Goal: Task Accomplishment & Management: Manage account settings

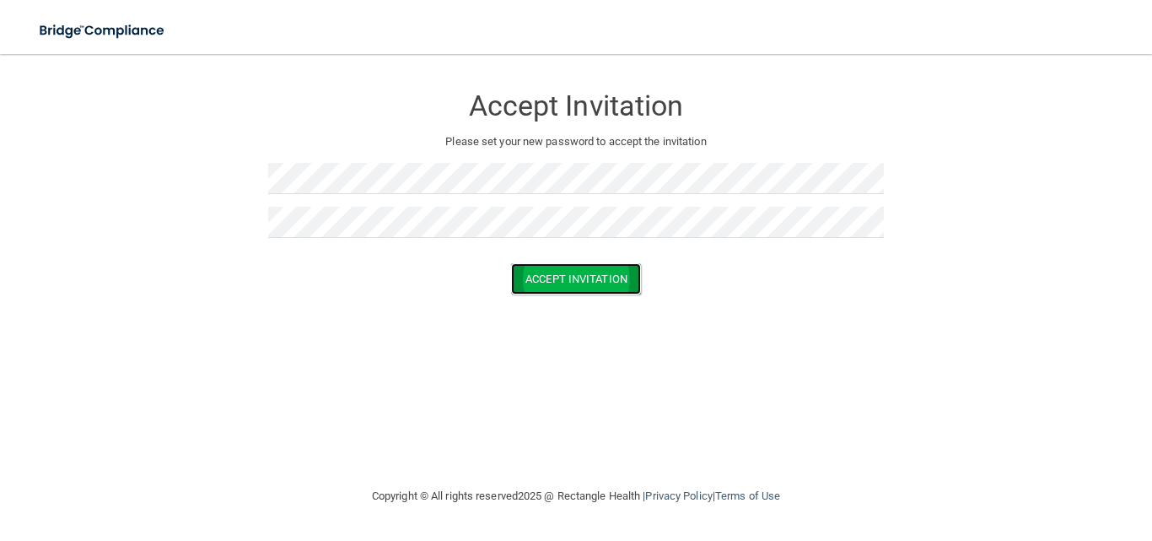
click at [564, 277] on button "Accept Invitation" at bounding box center [576, 278] width 130 height 31
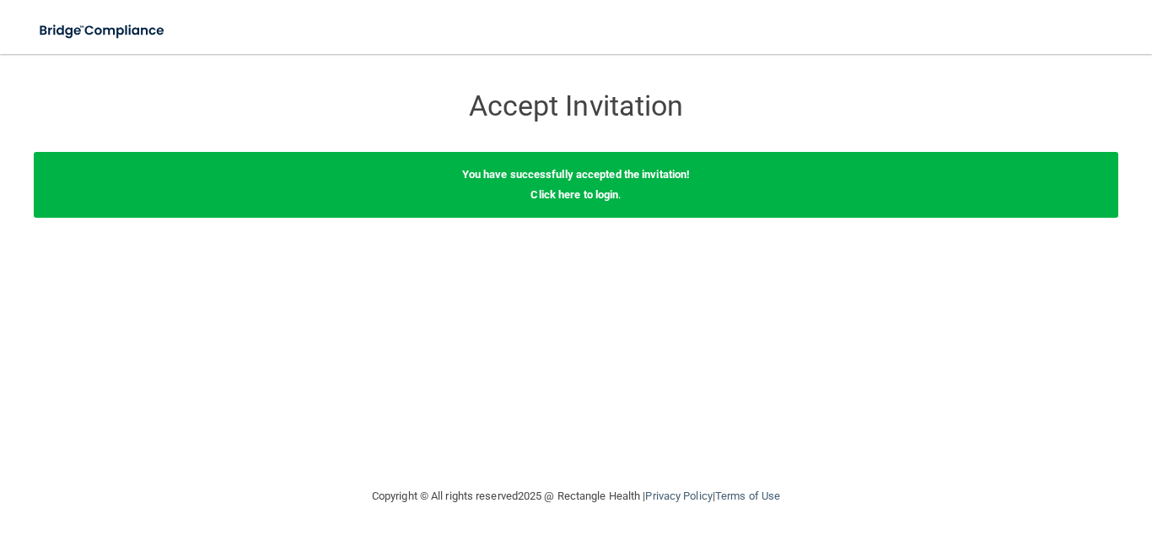
click at [561, 205] on div "You have successfully accepted the invitation! Click here to login ." at bounding box center [576, 185] width 1085 height 66
click at [563, 197] on link "Click here to login" at bounding box center [574, 194] width 88 height 13
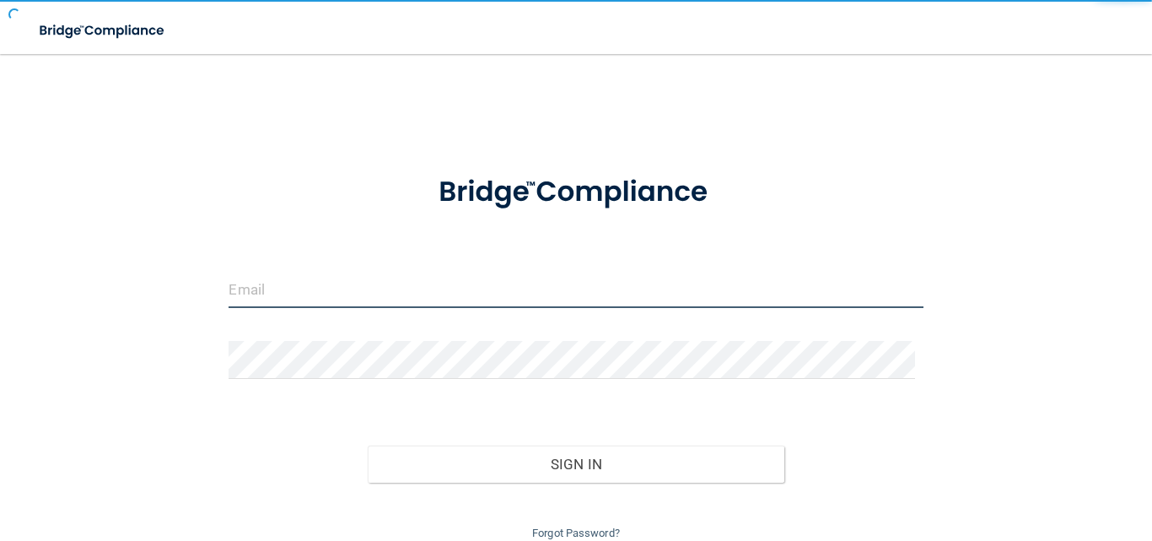
type input "[EMAIL_ADDRESS][PERSON_NAME][PERSON_NAME]"
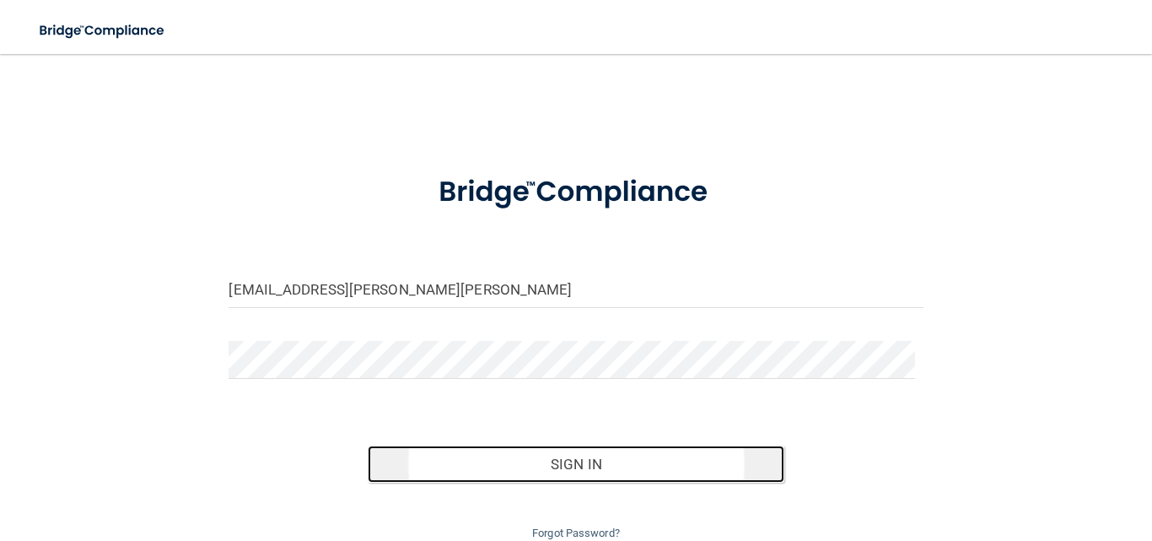
click at [595, 461] on button "Sign In" at bounding box center [576, 463] width 417 height 37
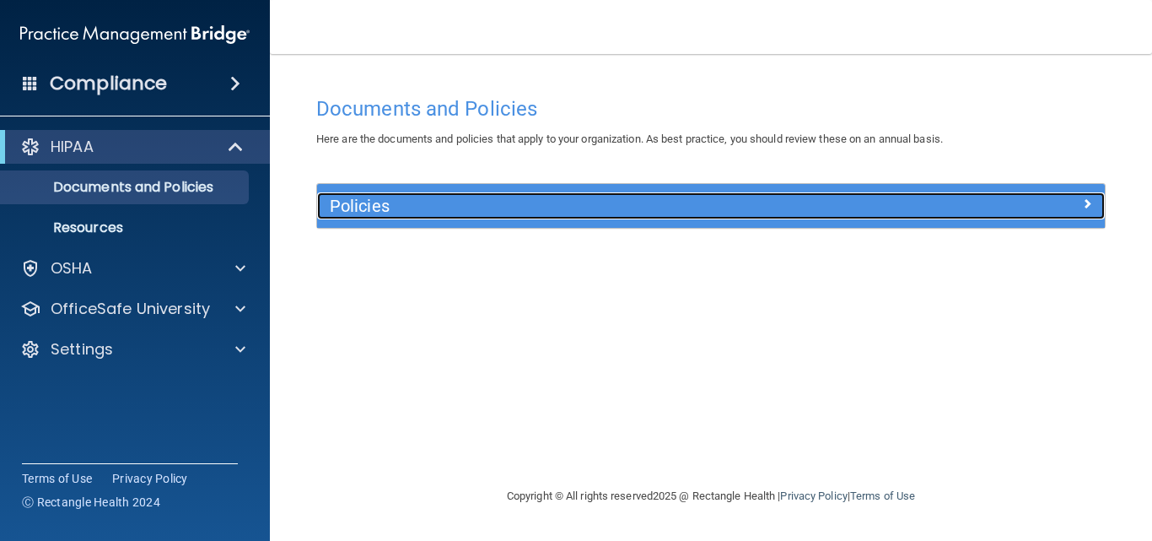
click at [538, 216] on div "Policies" at bounding box center [612, 205] width 591 height 27
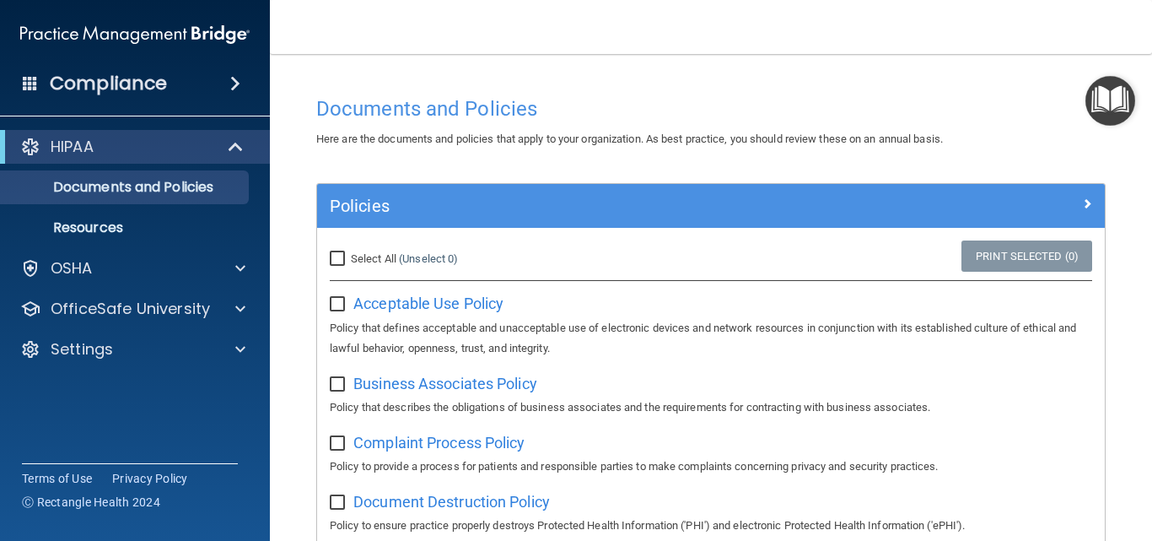
click at [337, 264] on input "Select All (Unselect 0) Unselect All" at bounding box center [339, 258] width 19 height 13
checkbox input "true"
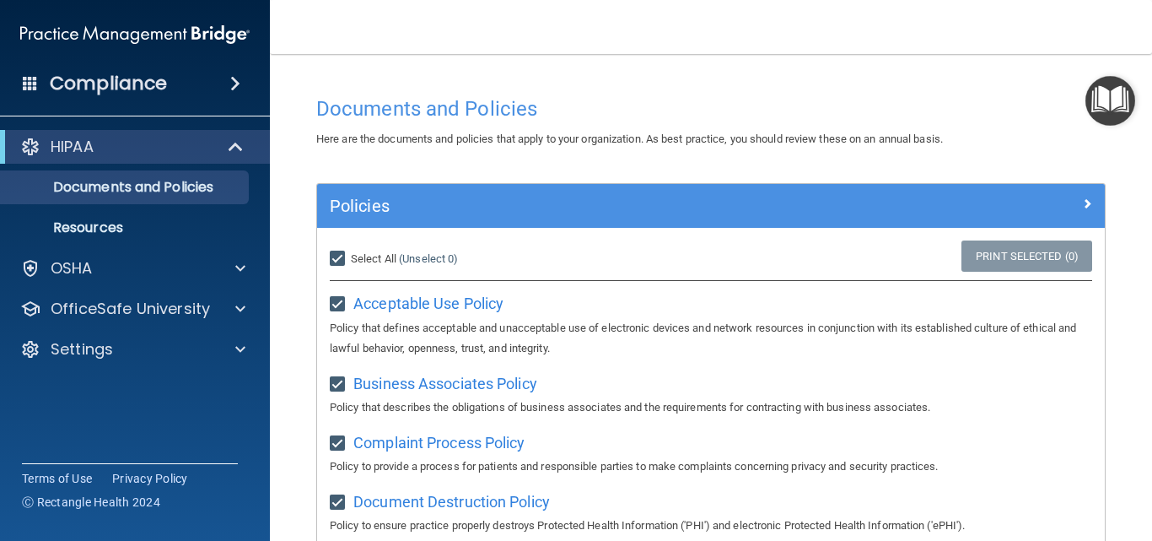
checkbox input "true"
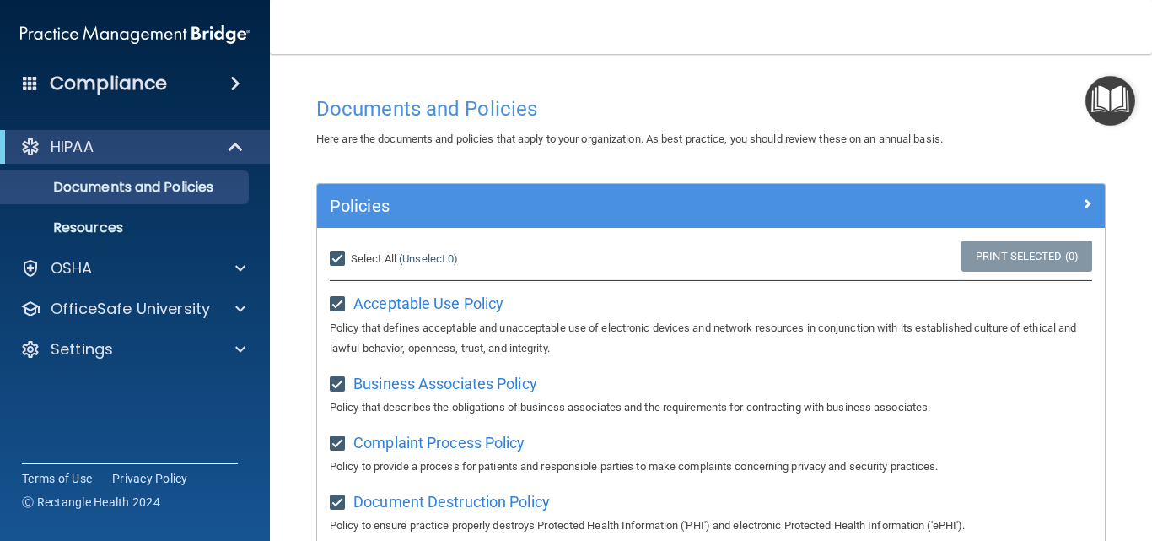
checkbox input "true"
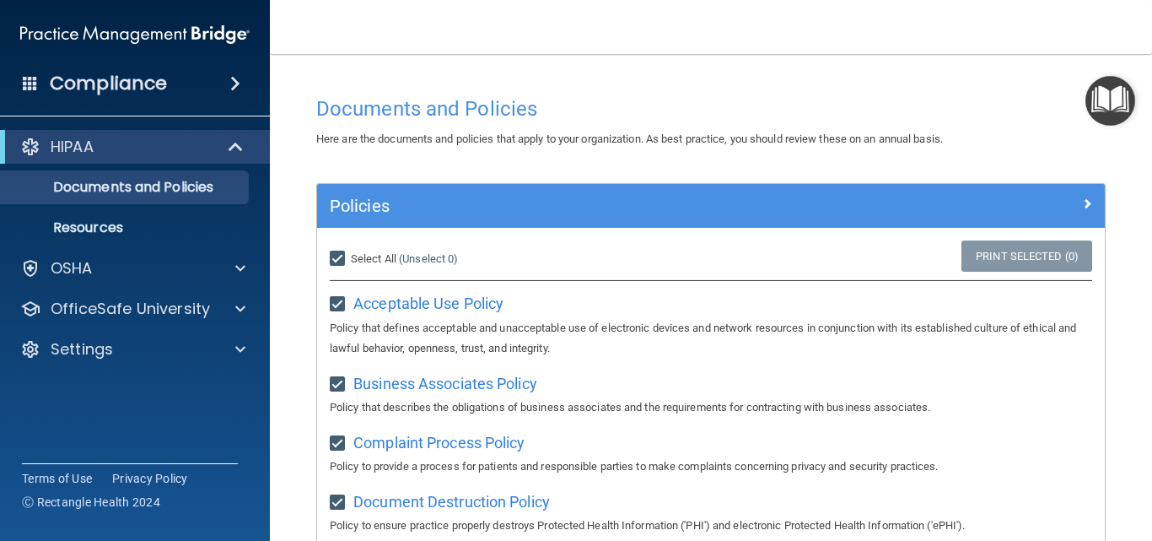
checkbox input "true"
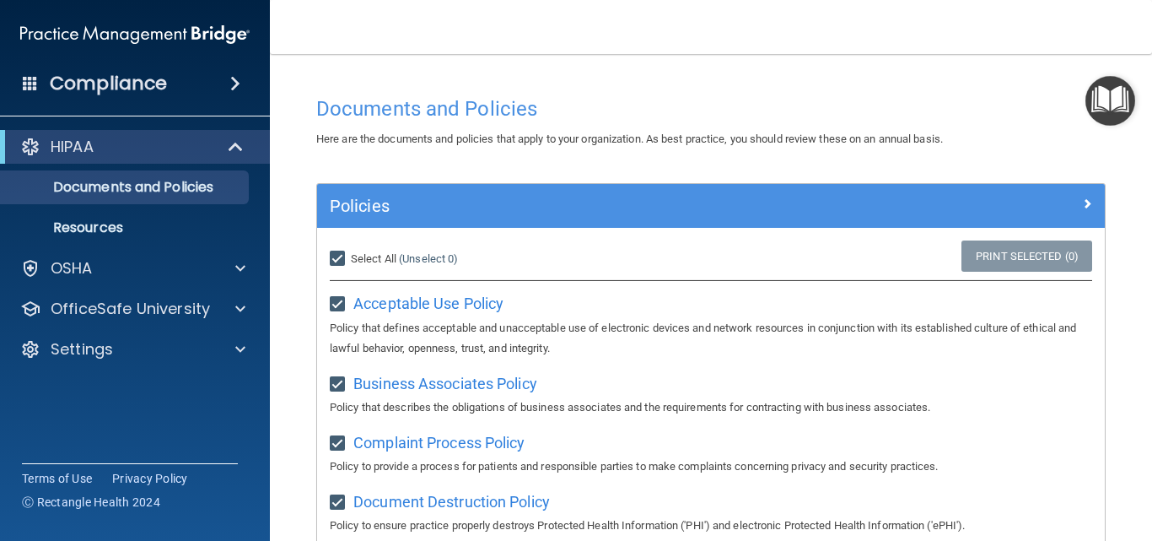
checkbox input "true"
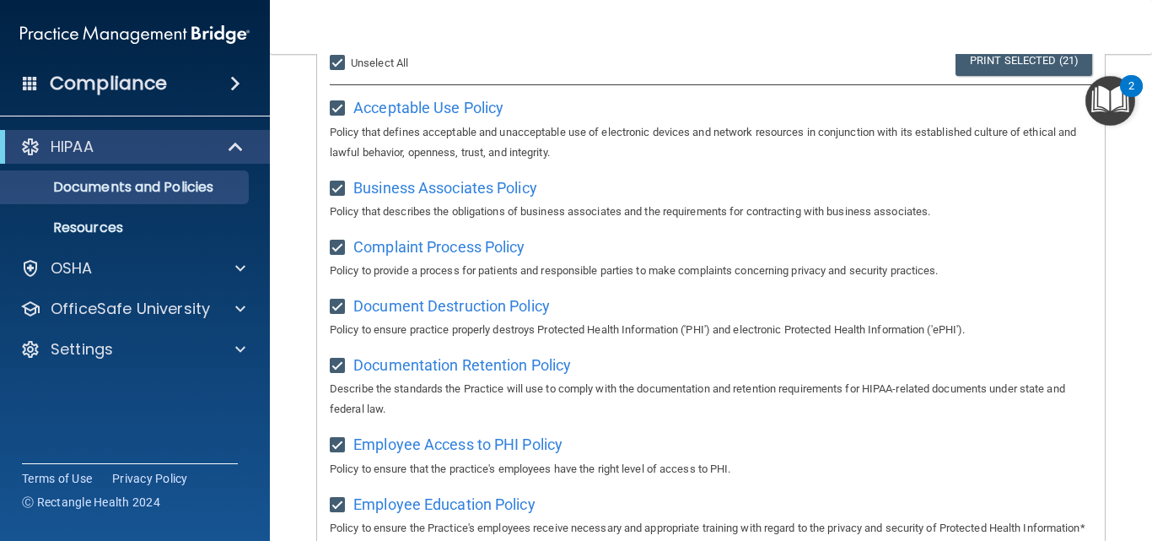
scroll to position [27, 0]
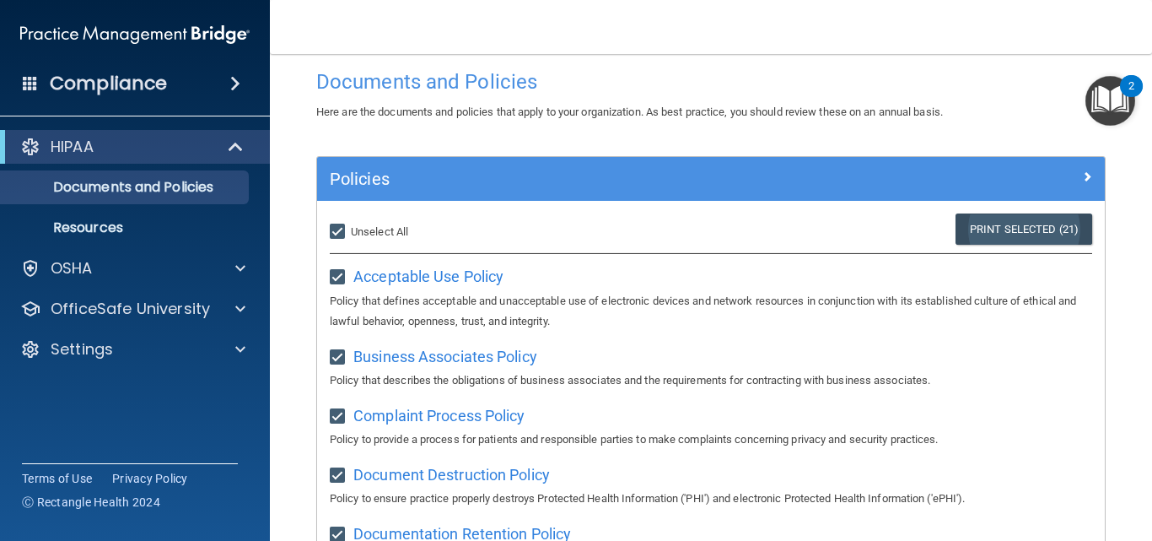
click at [1045, 224] on link "Print Selected (21)" at bounding box center [1024, 228] width 137 height 31
click at [103, 222] on p "Resources" at bounding box center [126, 227] width 230 height 17
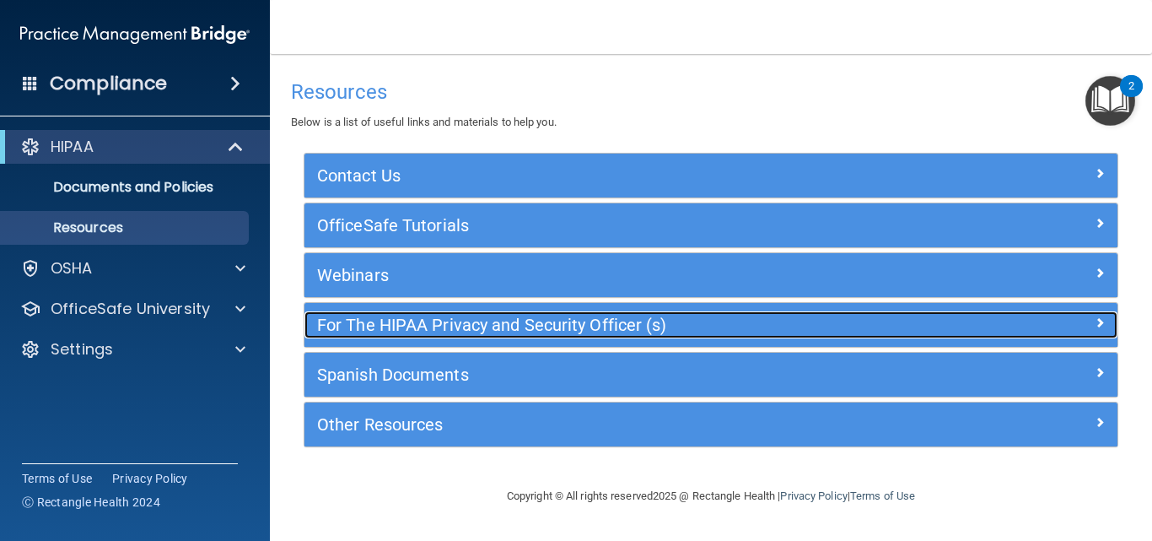
click at [485, 320] on h5 "For The HIPAA Privacy and Security Officer (s)" at bounding box center [609, 324] width 584 height 19
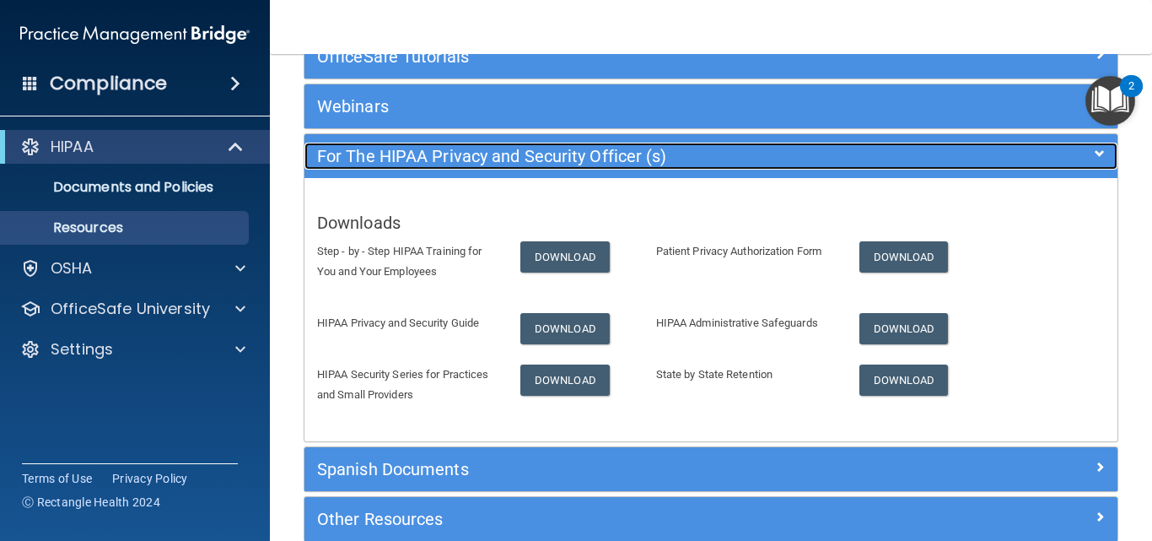
scroll to position [256, 0]
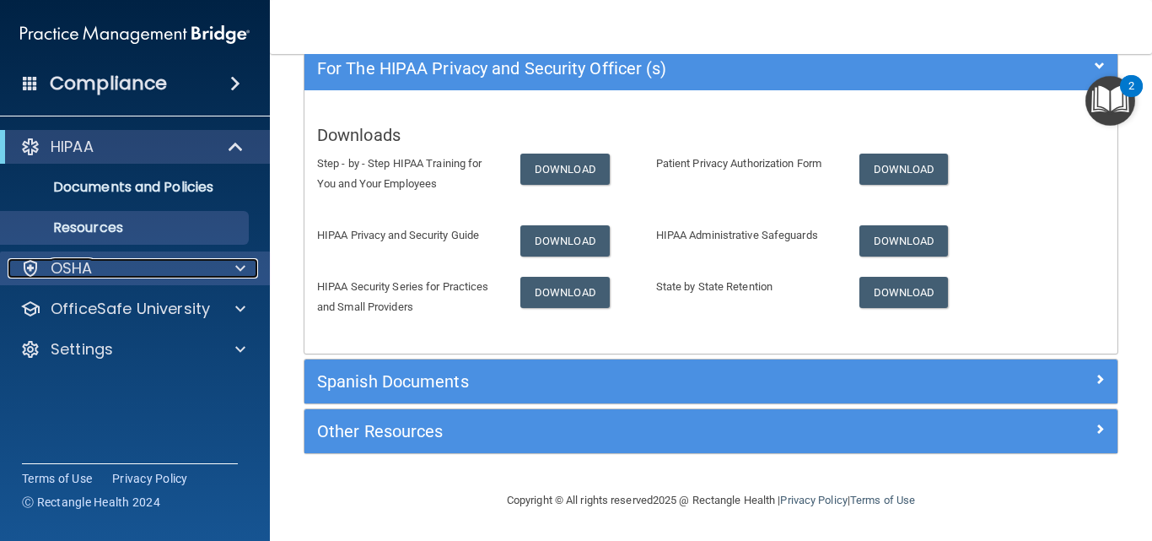
click at [159, 261] on div "OSHA" at bounding box center [112, 268] width 209 height 20
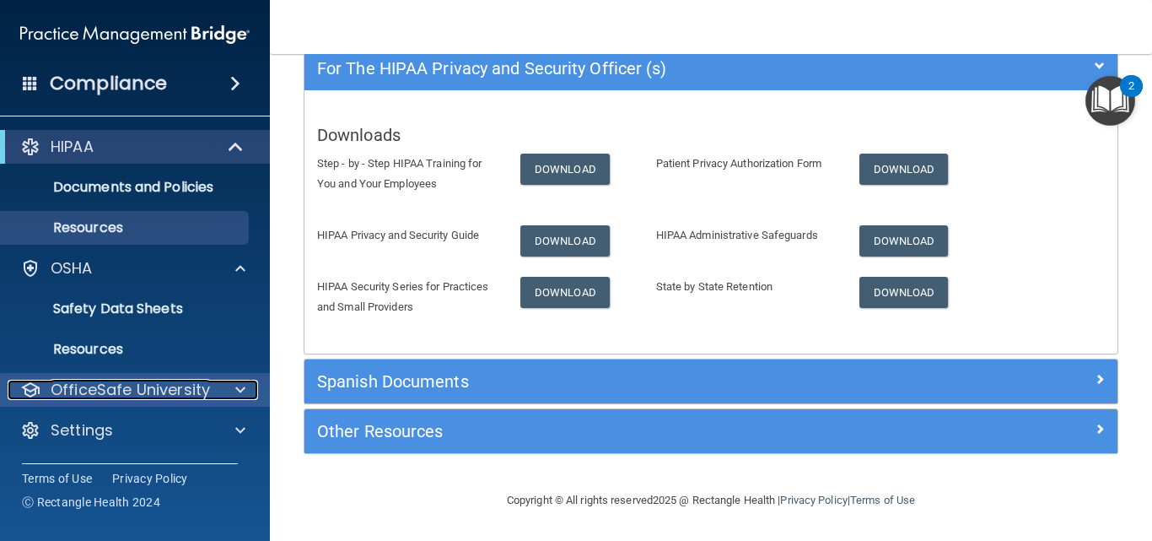
click at [153, 386] on p "OfficeSafe University" at bounding box center [130, 390] width 159 height 20
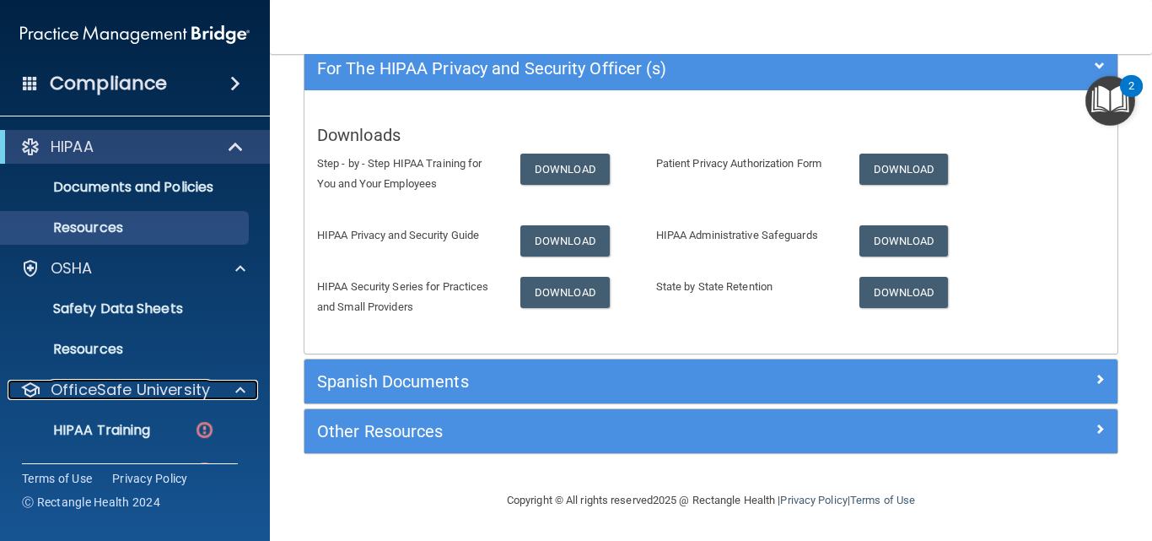
scroll to position [119, 0]
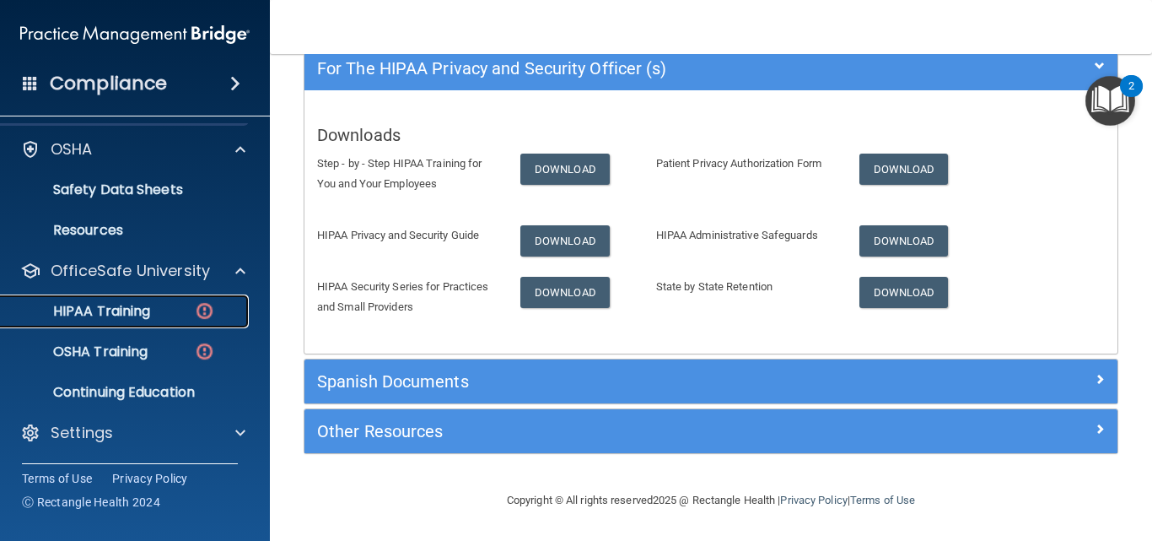
click at [199, 312] on img at bounding box center [204, 310] width 21 height 21
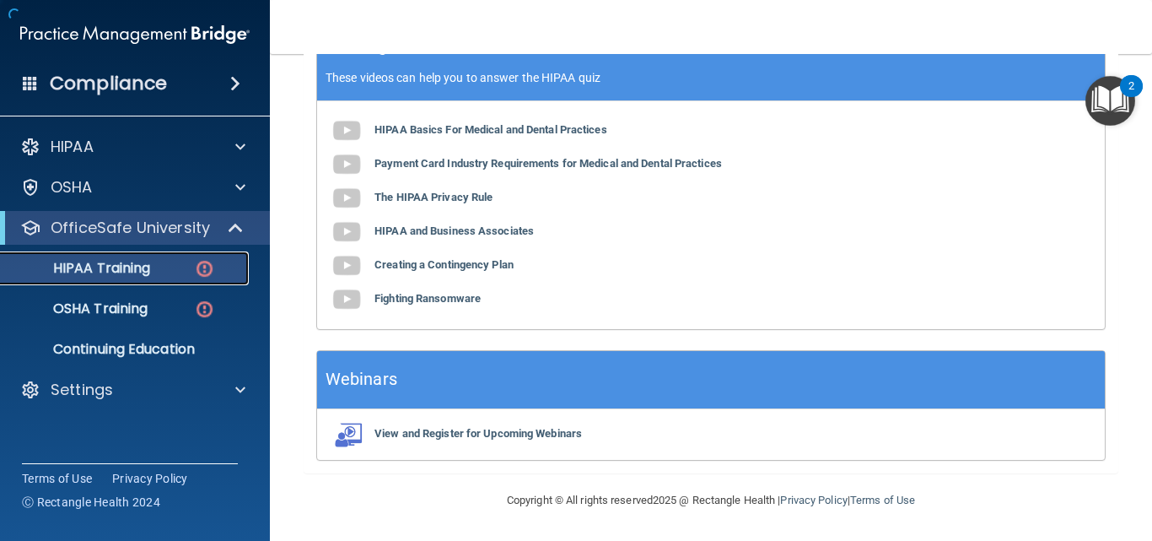
scroll to position [688, 0]
click at [487, 127] on b "HIPAA Basics For Medical and Dental Practices" at bounding box center [490, 129] width 233 height 13
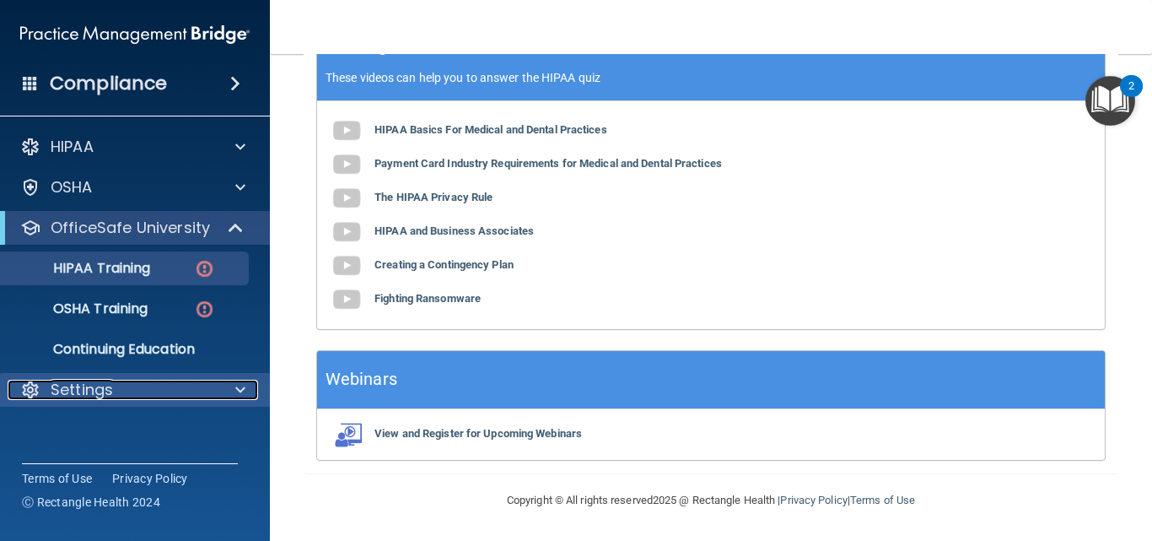
click at [134, 391] on div "Settings" at bounding box center [112, 390] width 209 height 20
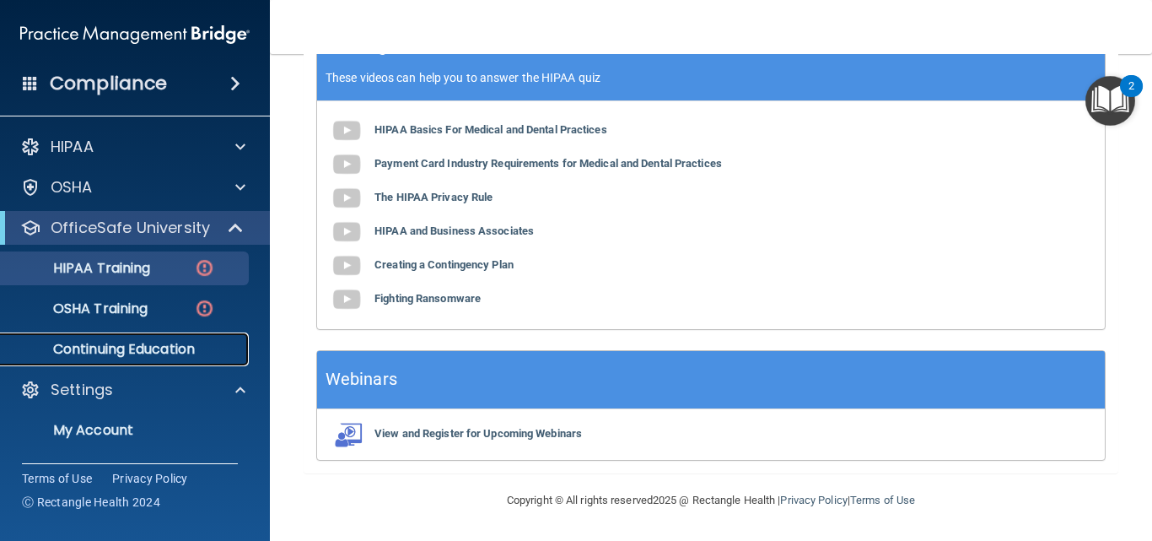
click at [126, 346] on p "Continuing Education" at bounding box center [126, 349] width 230 height 17
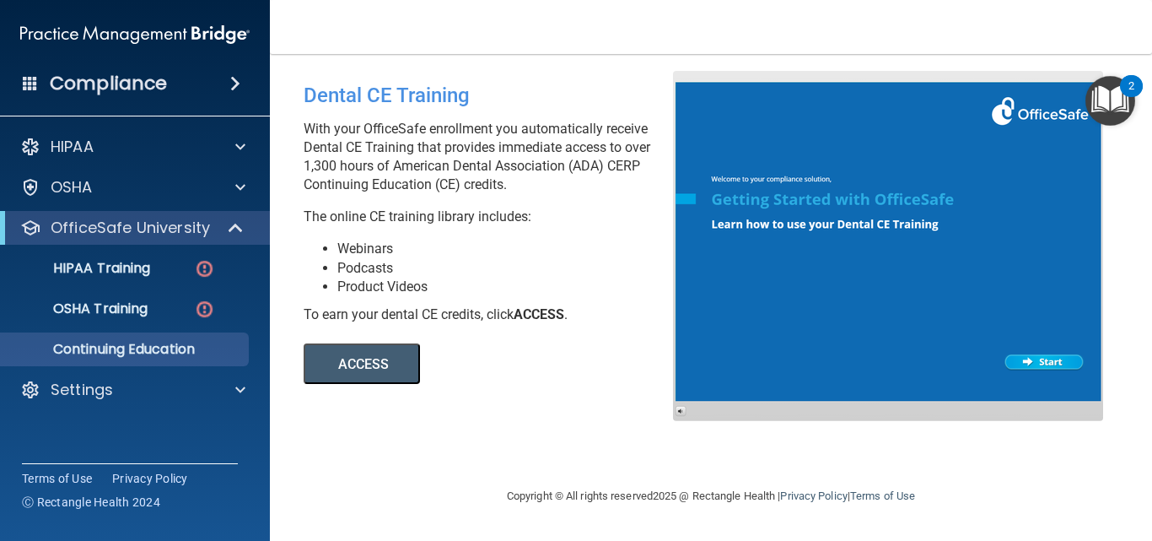
click at [175, 81] on div "Compliance" at bounding box center [135, 83] width 270 height 37
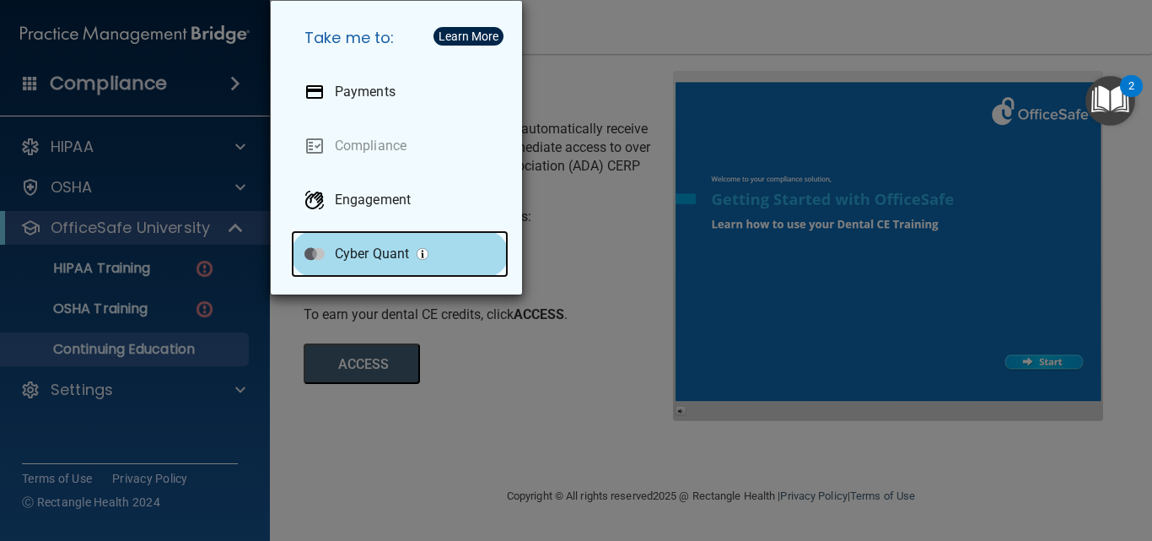
click at [316, 256] on div at bounding box center [314, 254] width 20 height 20
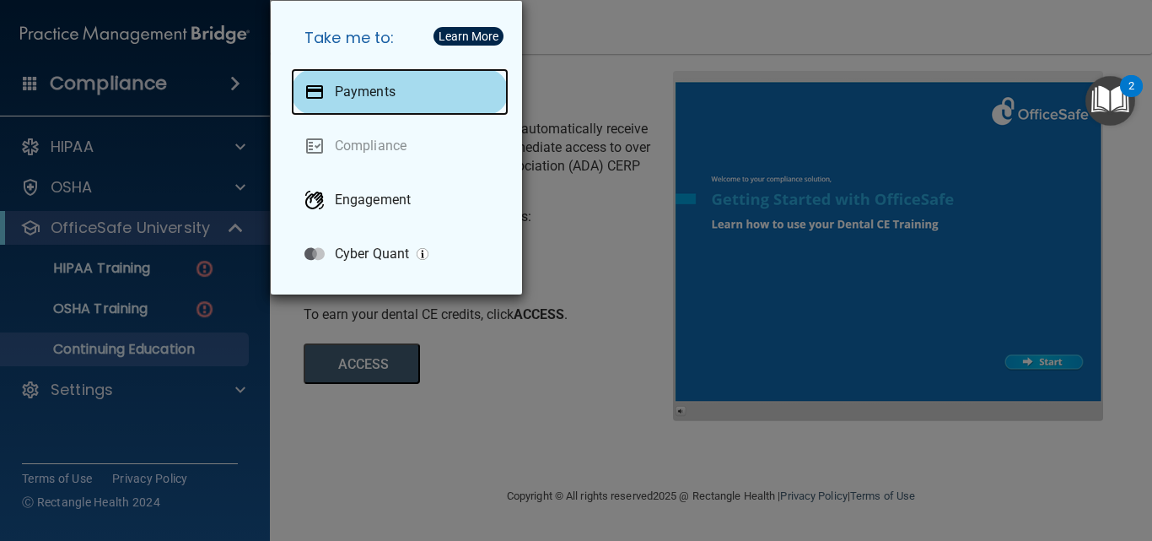
click at [353, 85] on p "Payments" at bounding box center [365, 91] width 61 height 17
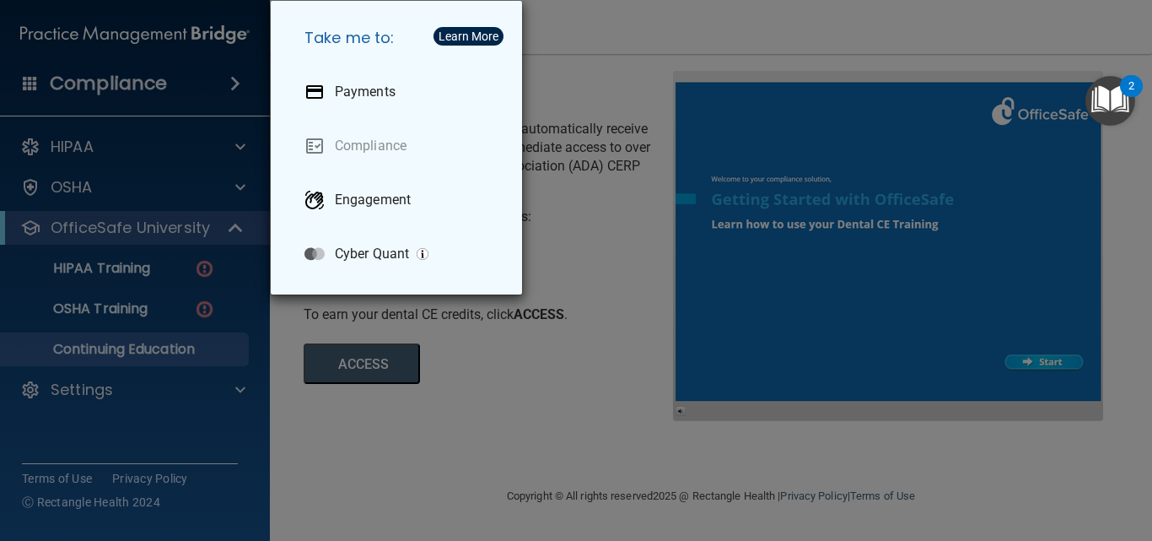
click at [578, 240] on div "Take me to: Payments Compliance Engagement Cyber Quant" at bounding box center [576, 270] width 1152 height 541
